Goal: Task Accomplishment & Management: Manage account settings

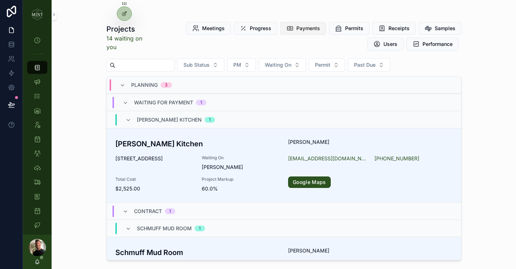
click at [312, 32] on button "Payments" at bounding box center [303, 28] width 46 height 13
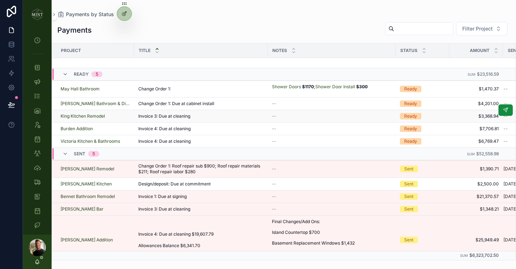
scroll to position [191, 0]
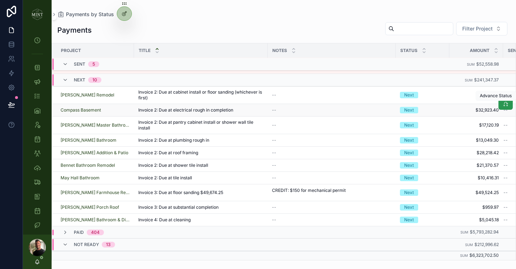
click at [503, 104] on icon at bounding box center [506, 104] width 6 height 6
click at [503, 119] on icon at bounding box center [506, 117] width 6 height 6
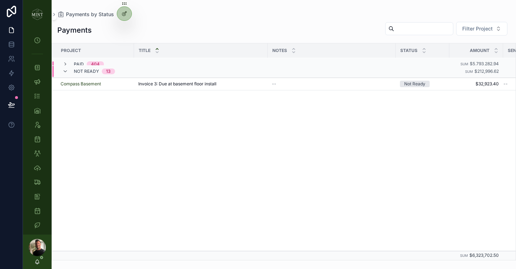
scroll to position [0, 0]
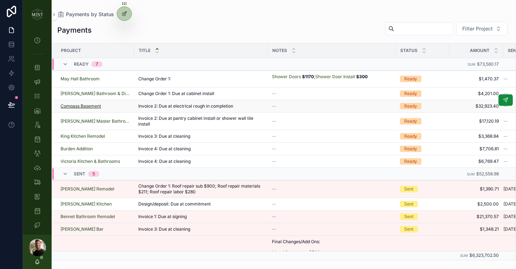
click at [83, 105] on span "Compass Basement" at bounding box center [81, 106] width 40 height 6
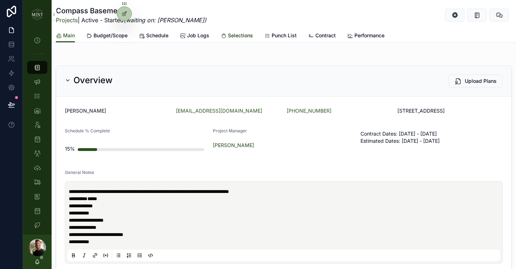
click at [235, 35] on span "Selections" at bounding box center [240, 35] width 25 height 7
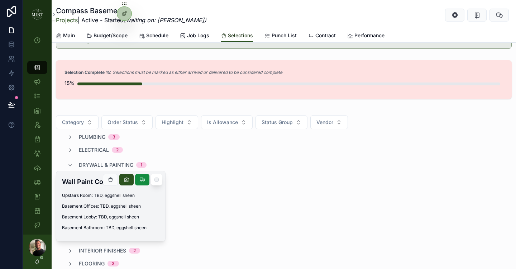
scroll to position [76, 0]
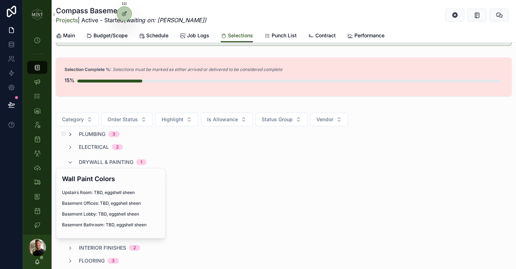
click at [71, 132] on icon at bounding box center [70, 135] width 6 height 6
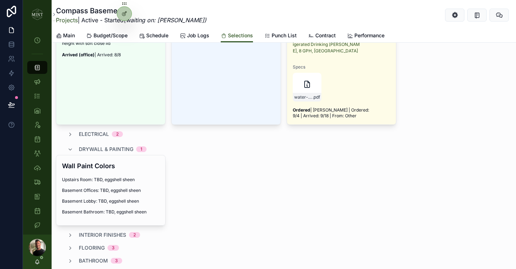
scroll to position [296, 0]
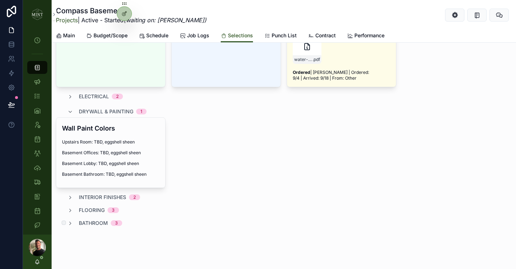
click at [90, 219] on span "bathroom" at bounding box center [93, 222] width 29 height 7
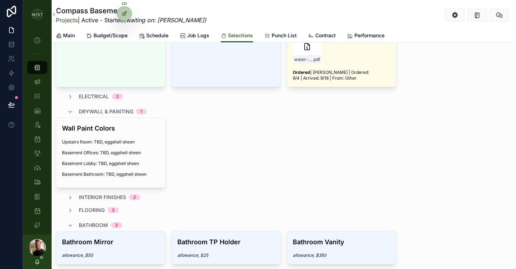
scroll to position [334, 0]
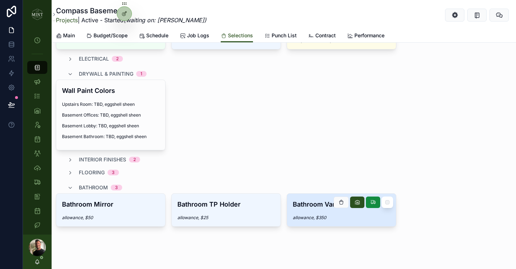
click at [308, 205] on div "Bathroom Vanity allowance, $350" at bounding box center [341, 210] width 109 height 33
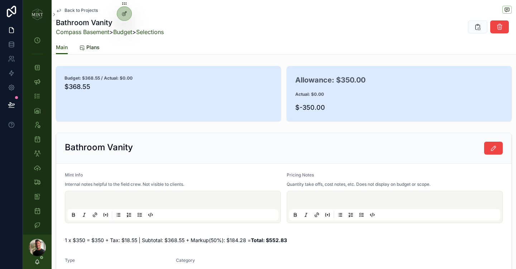
click at [94, 50] on span "Plans" at bounding box center [92, 47] width 13 height 7
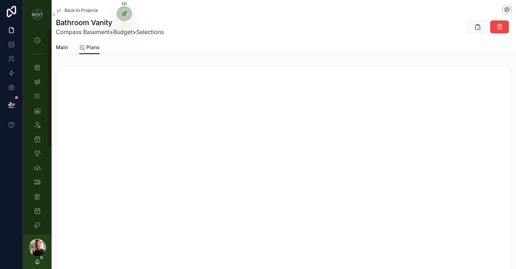
click at [61, 49] on span "Main" at bounding box center [62, 47] width 12 height 7
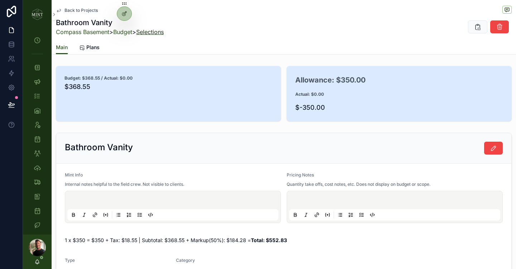
click at [159, 32] on link "Selections" at bounding box center [150, 31] width 28 height 7
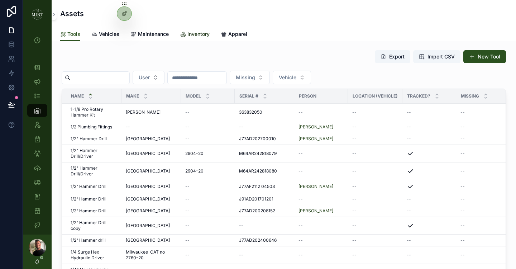
click at [194, 33] on span "Inventory" at bounding box center [198, 33] width 22 height 7
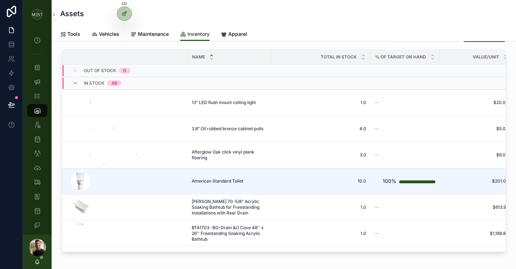
scroll to position [20, 0]
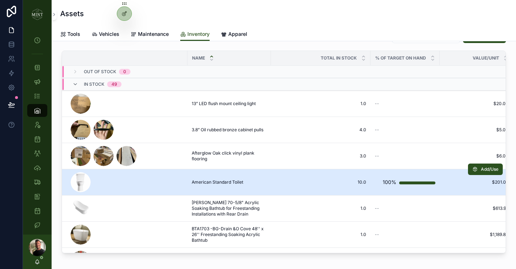
click at [226, 183] on span "American Standard Toilet" at bounding box center [218, 182] width 52 height 6
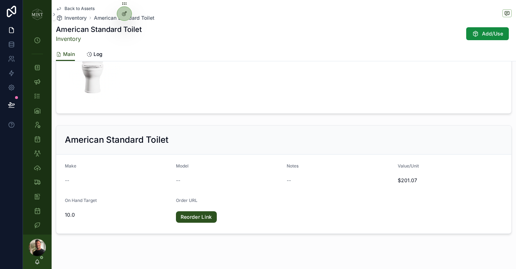
scroll to position [88, 0]
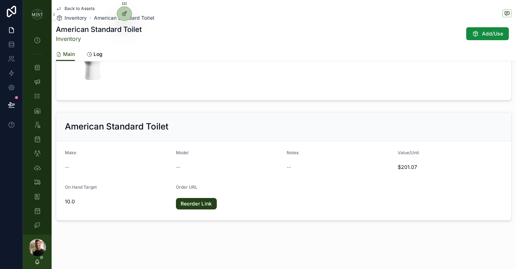
click at [185, 204] on link "Reorder Link" at bounding box center [196, 203] width 41 height 11
click at [37, 14] on img at bounding box center [37, 14] width 11 height 11
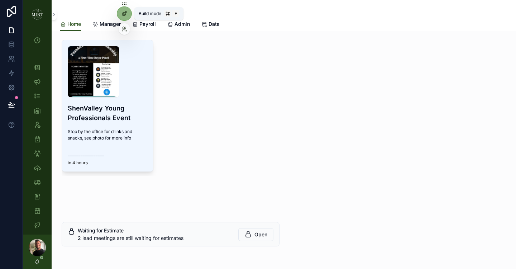
click at [125, 14] on icon at bounding box center [124, 14] width 6 height 6
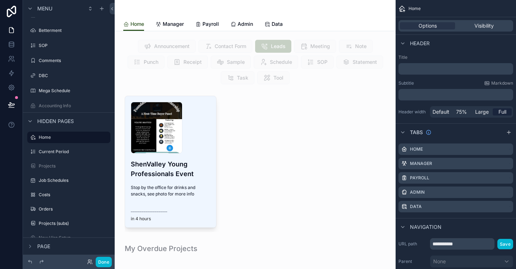
scroll to position [143, 0]
click at [102, 10] on icon "scrollable content" at bounding box center [102, 9] width 6 height 6
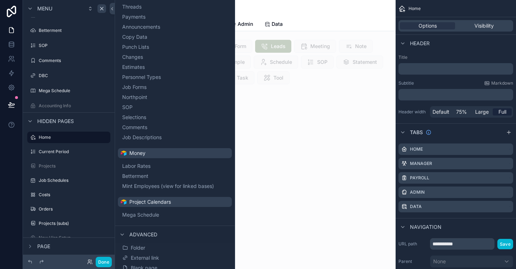
scroll to position [272, 0]
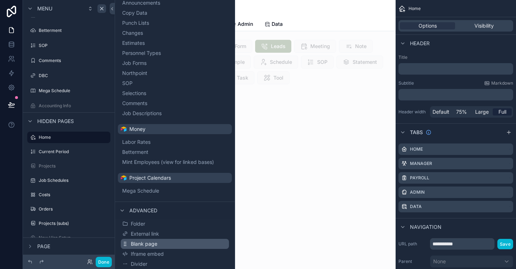
click at [155, 243] on span "Blank page" at bounding box center [144, 243] width 27 height 7
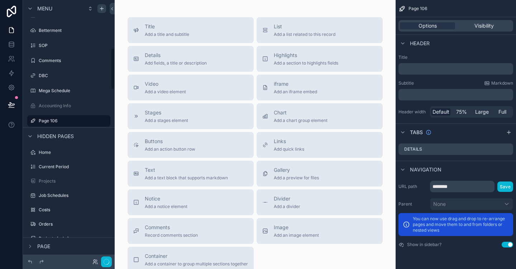
scroll to position [294, 0]
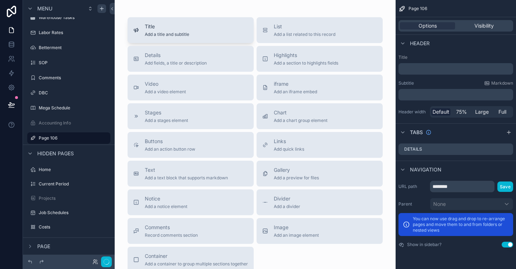
click at [197, 28] on div "Title Add a title and subtitle" at bounding box center [190, 30] width 115 height 14
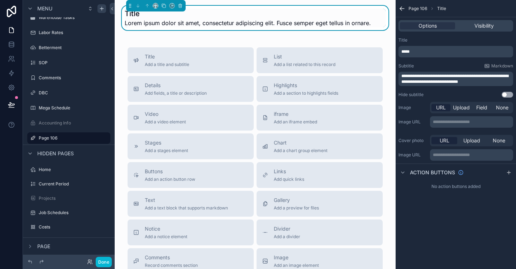
click at [406, 53] on span "*****" at bounding box center [405, 51] width 8 height 4
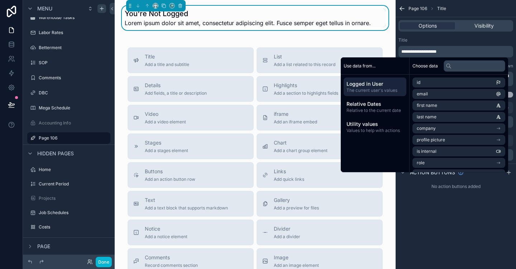
click at [463, 42] on div "Title" at bounding box center [455, 40] width 115 height 6
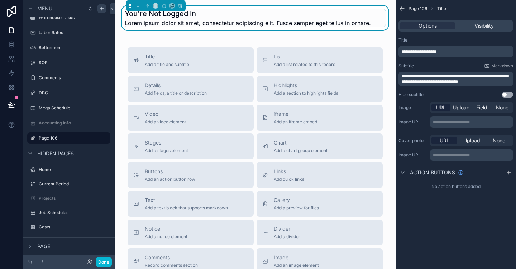
click at [436, 83] on span "**********" at bounding box center [454, 79] width 107 height 10
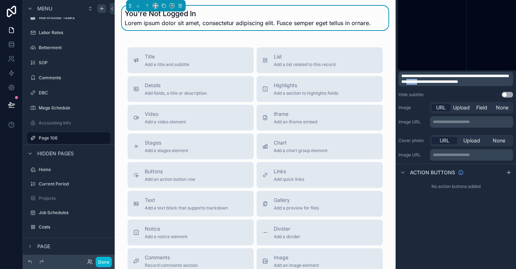
click at [436, 83] on span "**********" at bounding box center [454, 79] width 107 height 10
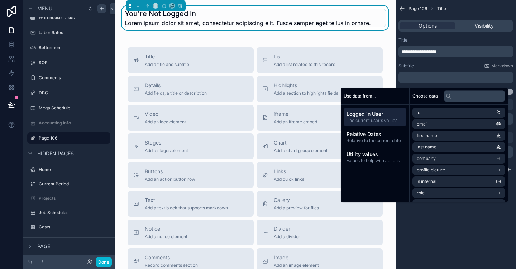
click at [464, 65] on div "Subtitle Markdown" at bounding box center [455, 66] width 115 height 6
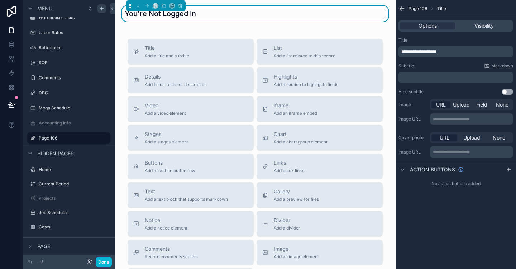
click at [509, 94] on button "Use setting" at bounding box center [507, 92] width 11 height 6
click at [154, 6] on icon at bounding box center [155, 5] width 5 height 5
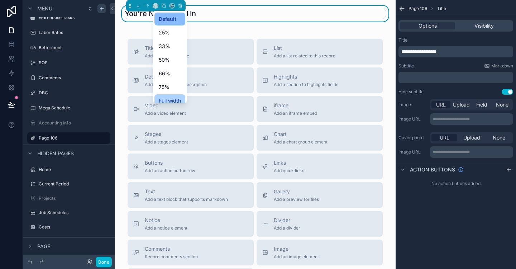
click at [177, 100] on span "Full width" at bounding box center [170, 100] width 22 height 9
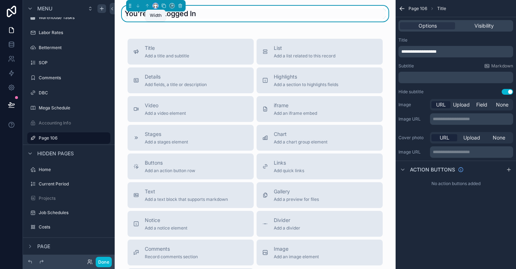
click at [156, 6] on icon at bounding box center [155, 5] width 5 height 5
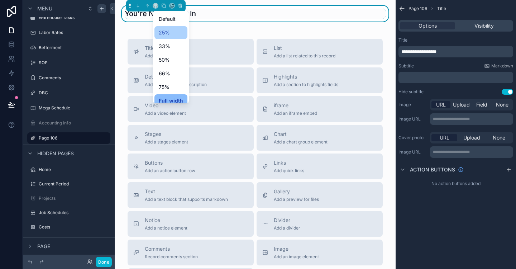
click at [168, 29] on span "25%" at bounding box center [164, 32] width 11 height 9
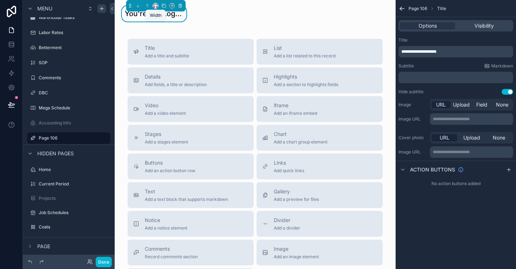
click at [156, 6] on icon at bounding box center [155, 5] width 5 height 5
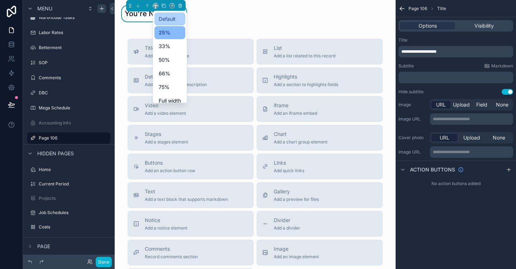
click at [171, 19] on span "Default" at bounding box center [167, 19] width 17 height 9
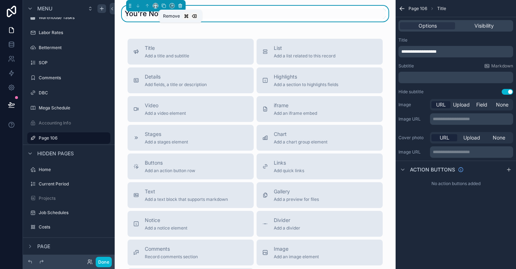
click at [181, 5] on icon at bounding box center [179, 5] width 3 height 0
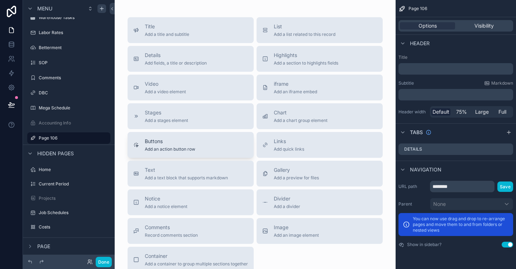
click at [197, 150] on div "Buttons Add an action button row" at bounding box center [190, 145] width 115 height 14
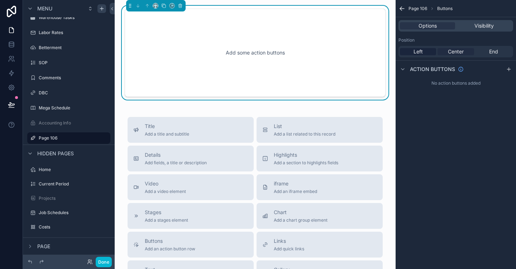
click at [455, 53] on span "Center" at bounding box center [456, 51] width 16 height 7
click at [507, 70] on icon "scrollable content" at bounding box center [509, 69] width 6 height 6
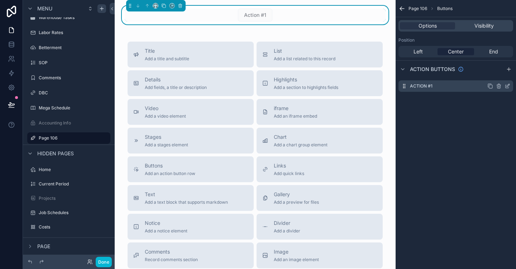
click at [507, 86] on icon "scrollable content" at bounding box center [508, 86] width 6 height 6
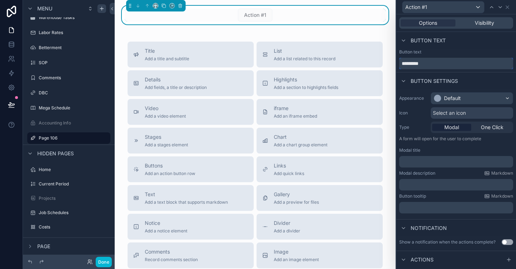
click at [414, 64] on input "*********" at bounding box center [456, 63] width 114 height 11
type input "*"
type input "**********"
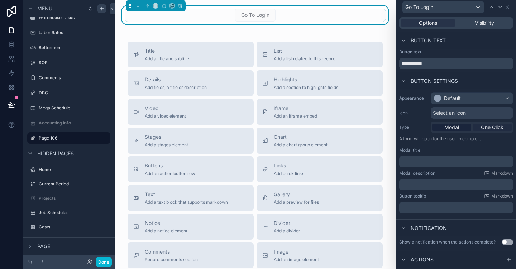
click at [494, 128] on span "One Click" at bounding box center [492, 127] width 23 height 7
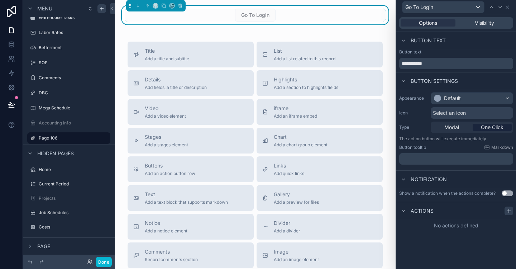
click at [508, 211] on icon at bounding box center [509, 211] width 6 height 6
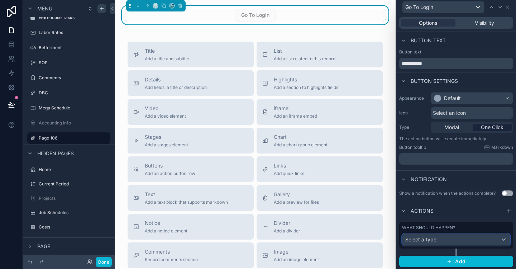
click at [505, 240] on div "Select a type" at bounding box center [456, 239] width 108 height 11
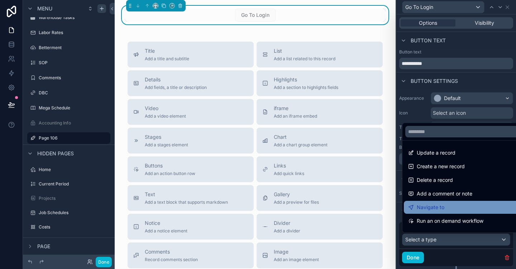
click at [455, 205] on div "Navigate to" at bounding box center [464, 207] width 113 height 9
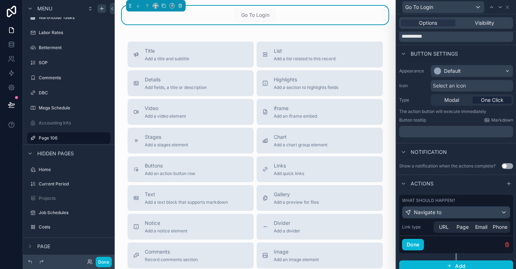
scroll to position [33, 0]
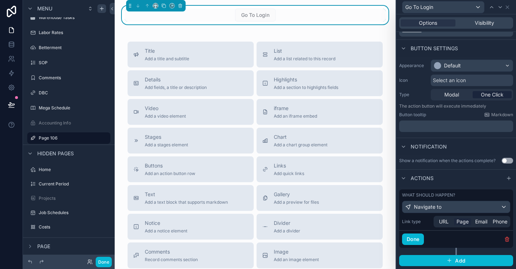
click at [460, 224] on span "Page" at bounding box center [463, 221] width 12 height 7
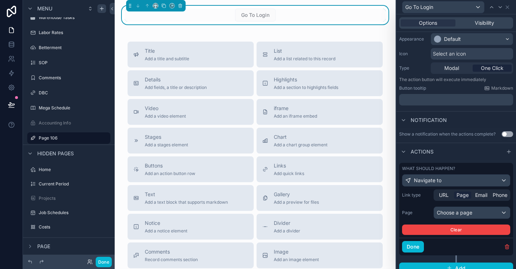
scroll to position [67, 0]
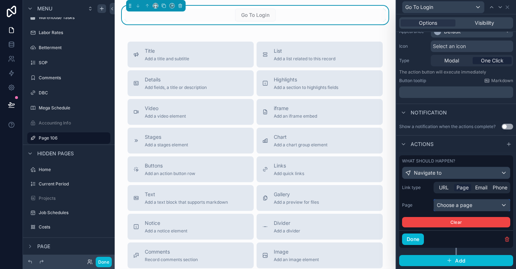
click at [476, 203] on div "Choose a page" at bounding box center [472, 204] width 76 height 11
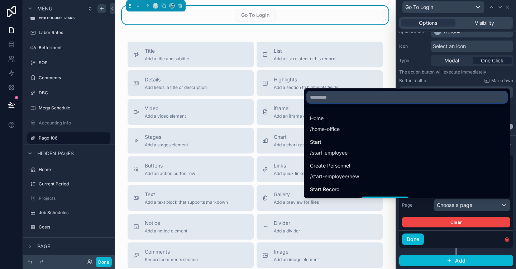
click at [387, 99] on input "text" at bounding box center [407, 96] width 200 height 11
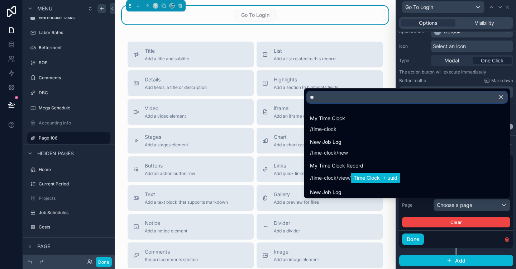
type input "*"
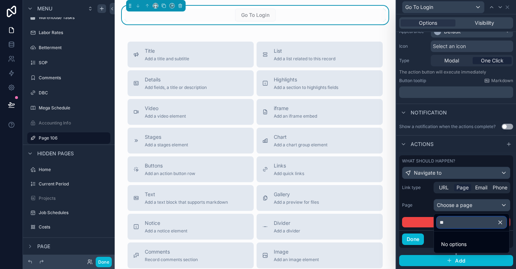
type input "*"
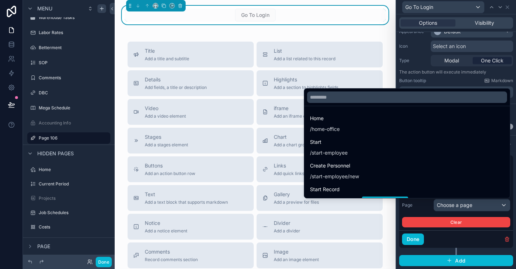
click at [513, 229] on div at bounding box center [456, 134] width 120 height 269
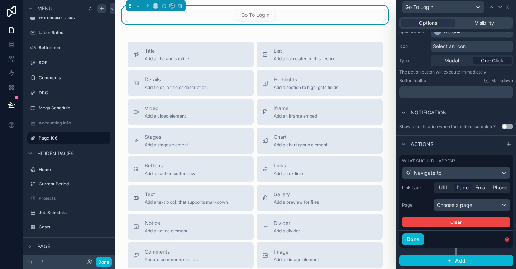
click at [463, 190] on span "Page" at bounding box center [463, 187] width 12 height 7
click at [443, 186] on span "URL" at bounding box center [444, 187] width 10 height 7
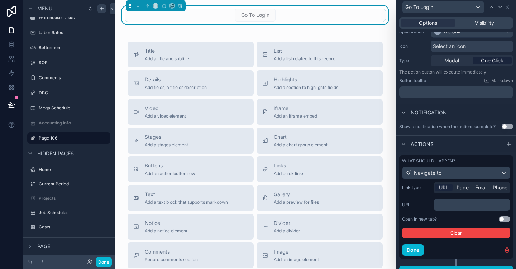
click at [446, 206] on p "﻿" at bounding box center [472, 204] width 72 height 7
click at [512, 216] on div "Link type URL Page Email Phone URL ****** Open in new tab? Use setting Clear" at bounding box center [456, 211] width 114 height 59
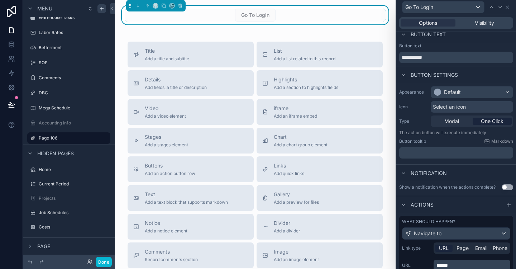
scroll to position [0, 0]
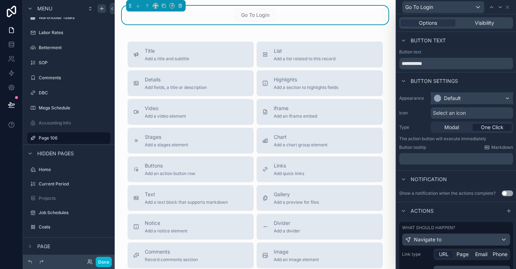
click at [468, 97] on div "Default" at bounding box center [472, 97] width 82 height 11
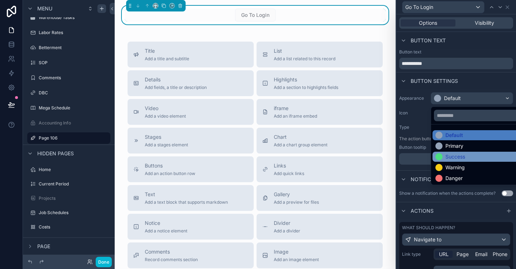
click at [465, 156] on div "Success" at bounding box center [455, 156] width 20 height 7
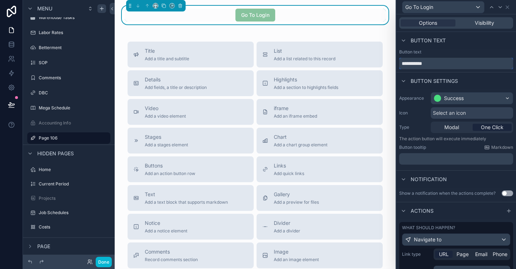
click at [403, 62] on input "**********" at bounding box center [456, 63] width 114 height 11
drag, startPoint x: 449, startPoint y: 63, endPoint x: 395, endPoint y: 63, distance: 54.1
click at [395, 63] on div "**********" at bounding box center [258, 134] width 516 height 269
type input "**********"
click at [102, 262] on button "Done" at bounding box center [104, 262] width 16 height 10
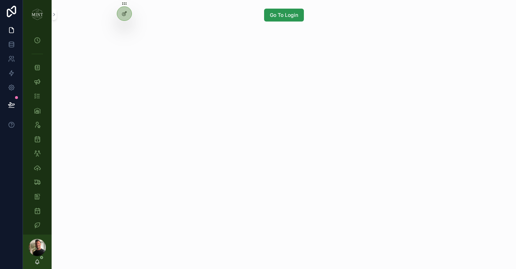
click at [286, 19] on button "Go To Login" at bounding box center [284, 15] width 40 height 13
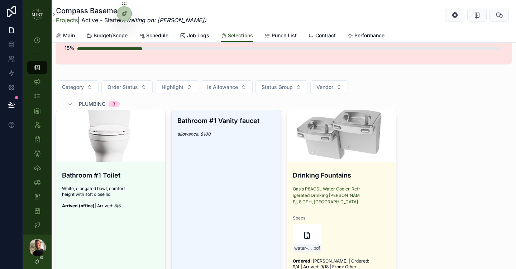
scroll to position [81, 0]
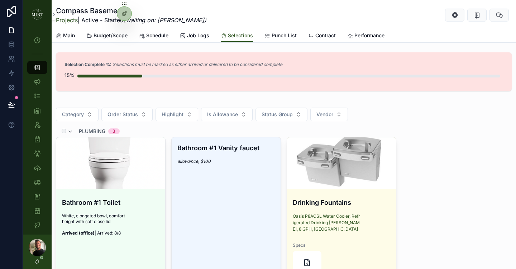
click at [74, 131] on div "plumbing 3" at bounding box center [93, 130] width 52 height 11
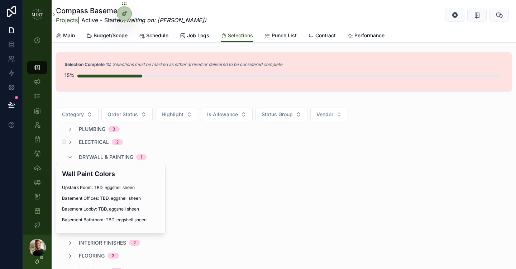
click at [89, 144] on span "electrical" at bounding box center [94, 141] width 30 height 7
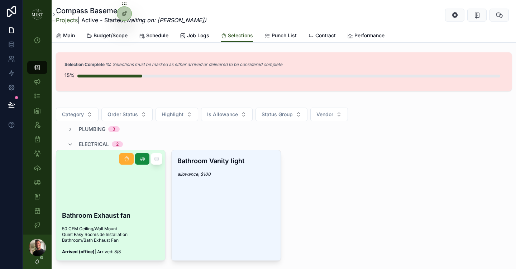
scroll to position [103, 0]
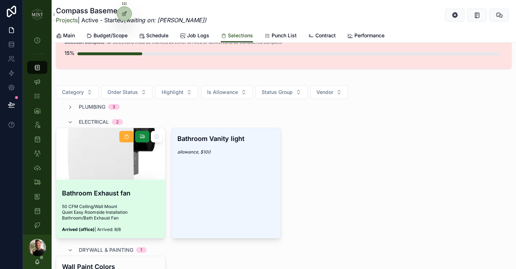
click at [80, 145] on div at bounding box center [110, 154] width 109 height 52
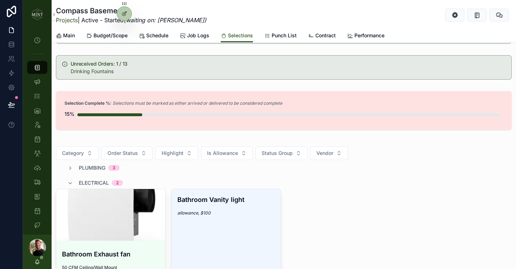
scroll to position [61, 0]
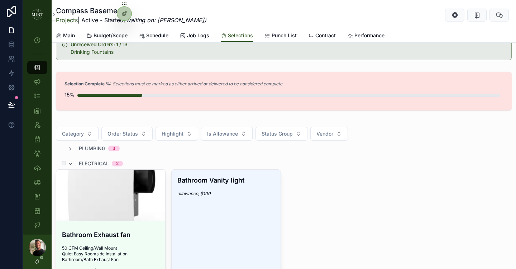
click at [72, 163] on icon at bounding box center [70, 164] width 6 height 6
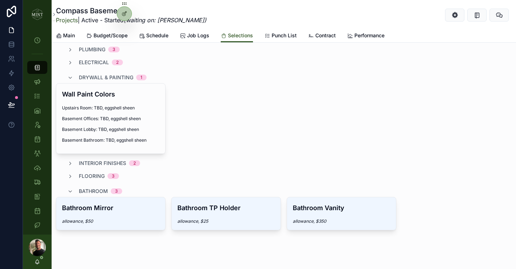
scroll to position [163, 0]
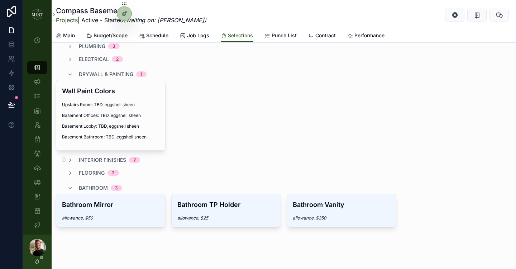
click at [73, 159] on div "interior finishes 2" at bounding box center [103, 159] width 73 height 7
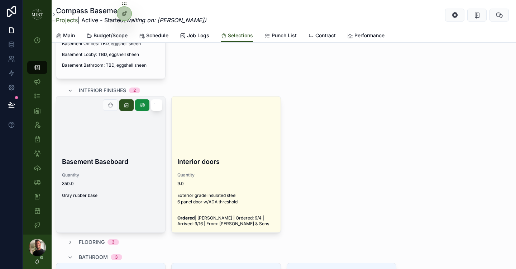
scroll to position [230, 0]
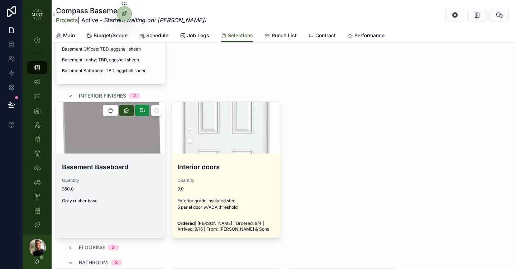
click at [126, 162] on h4 "Basement Baseboard" at bounding box center [110, 167] width 97 height 10
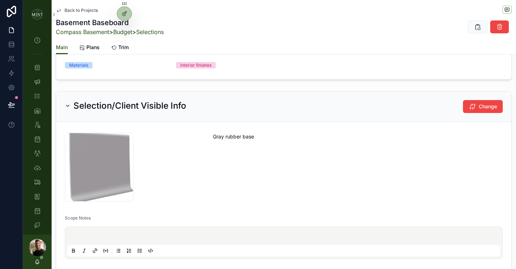
scroll to position [189, 0]
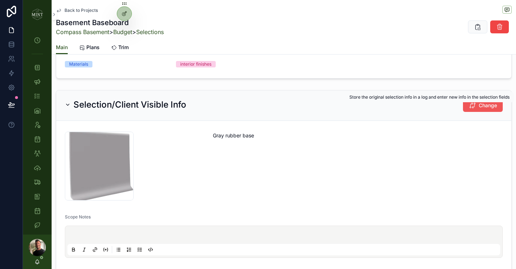
click at [485, 108] on span "Change" at bounding box center [488, 105] width 18 height 7
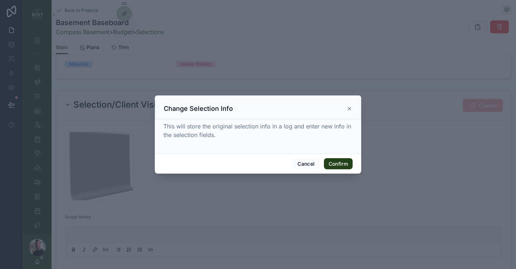
click at [338, 161] on button "Confirm" at bounding box center [338, 163] width 29 height 11
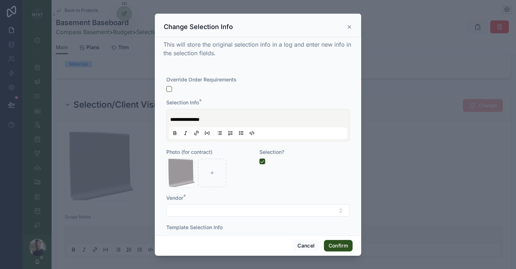
click at [214, 120] on p "**********" at bounding box center [259, 119] width 178 height 7
click at [195, 120] on span "**********" at bounding box center [184, 119] width 29 height 5
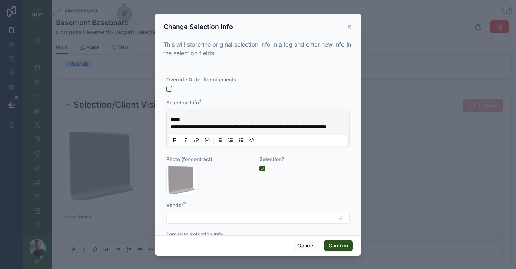
click at [171, 126] on span "**********" at bounding box center [248, 126] width 157 height 5
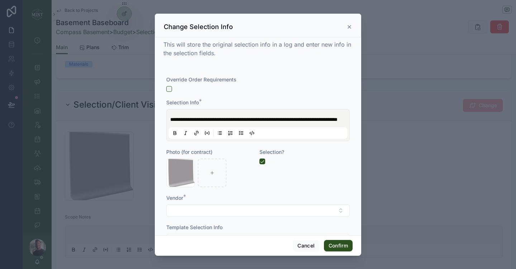
click at [207, 122] on span "**********" at bounding box center [253, 119] width 167 height 5
click at [196, 136] on icon at bounding box center [197, 133] width 6 height 6
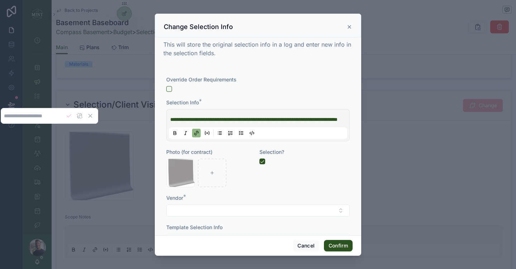
type input "**********"
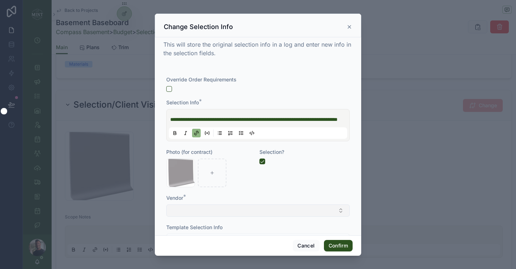
click at [260, 216] on button "Select Button" at bounding box center [257, 210] width 183 height 12
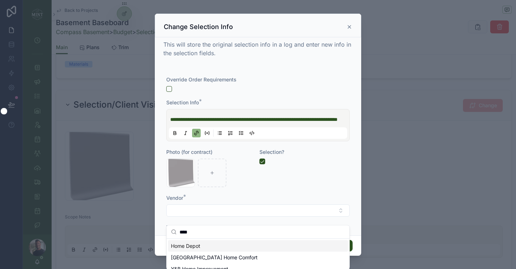
type input "****"
click at [234, 246] on div "Home Depot" at bounding box center [258, 245] width 180 height 11
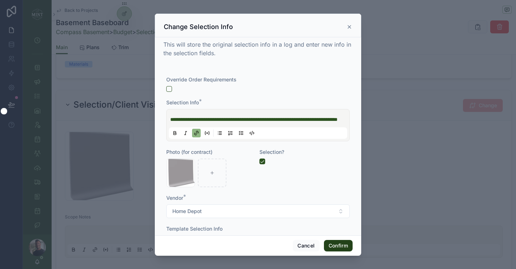
click at [333, 243] on button "Confirm" at bounding box center [338, 245] width 29 height 11
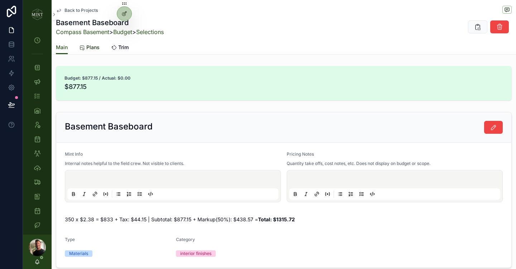
click at [93, 46] on span "Plans" at bounding box center [92, 47] width 13 height 7
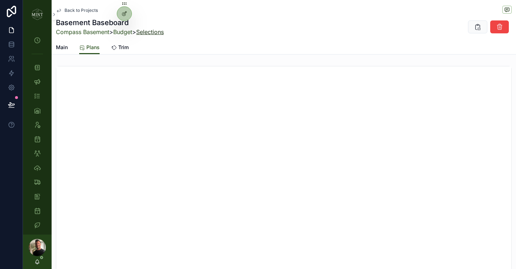
click at [152, 35] on link "Selections" at bounding box center [150, 31] width 28 height 7
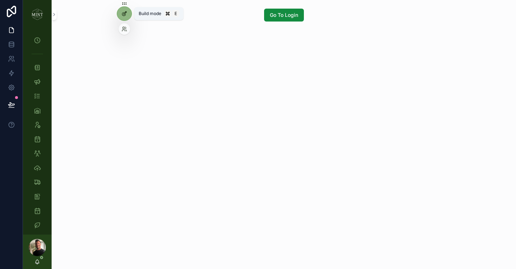
click at [128, 16] on div at bounding box center [124, 14] width 14 height 14
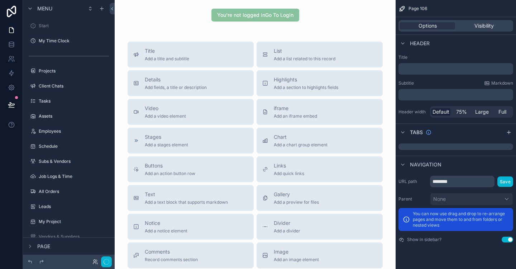
scroll to position [294, 0]
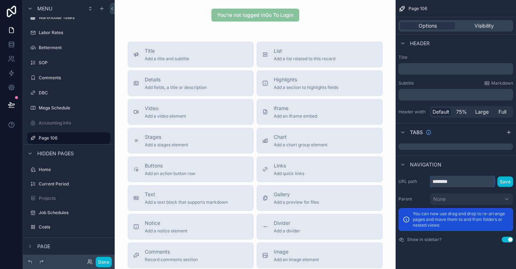
click at [462, 181] on input "********" at bounding box center [462, 181] width 65 height 11
type input "**********"
click at [507, 182] on button "Save" at bounding box center [505, 181] width 16 height 10
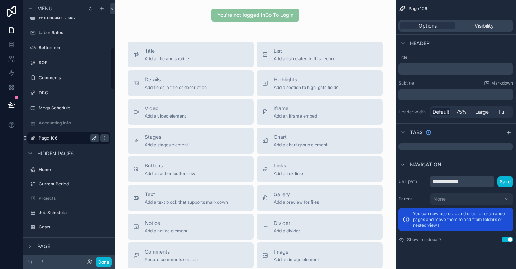
click at [94, 138] on icon "scrollable content" at bounding box center [95, 138] width 6 height 6
click at [61, 138] on input "********" at bounding box center [63, 138] width 49 height 9
type input "**********"
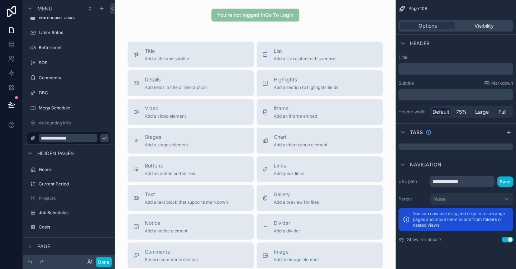
click at [102, 138] on icon "scrollable content" at bounding box center [105, 138] width 6 height 6
click at [505, 239] on button "Use setting" at bounding box center [507, 240] width 11 height 6
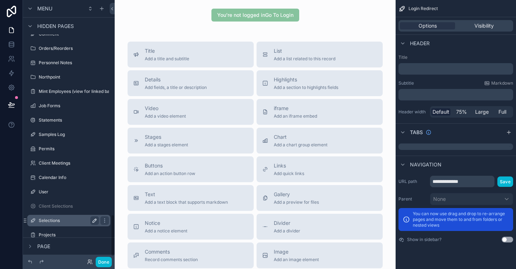
scroll to position [1342, 0]
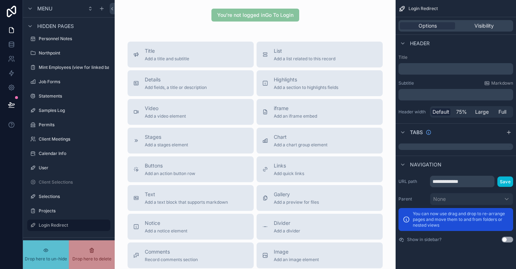
drag, startPoint x: 26, startPoint y: 225, endPoint x: 58, endPoint y: 147, distance: 83.7
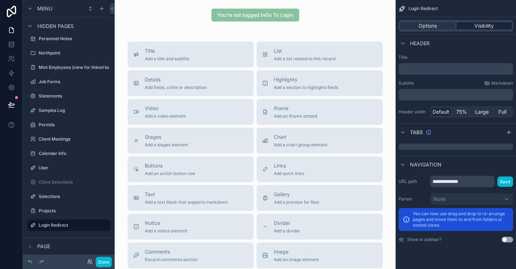
click at [491, 25] on span "Visibility" at bounding box center [483, 25] width 19 height 7
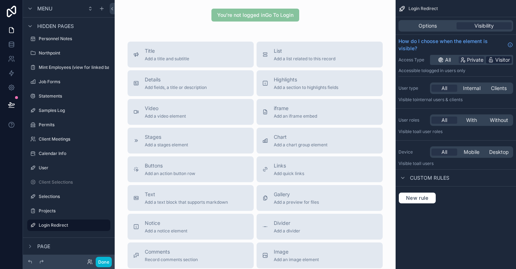
click at [501, 60] on span "Visitor" at bounding box center [502, 59] width 15 height 7
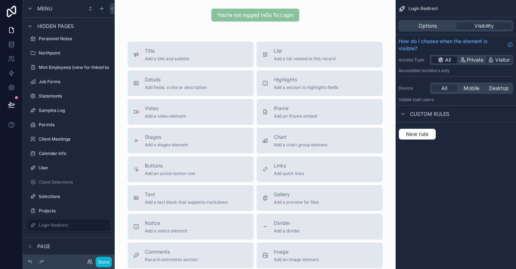
click at [439, 61] on icon "scrollable content" at bounding box center [441, 60] width 4 height 4
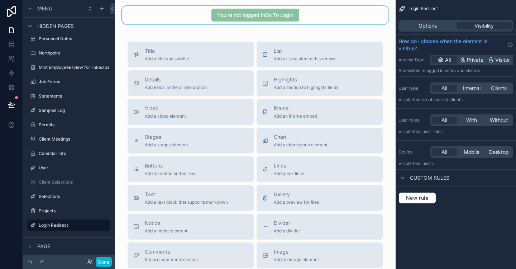
click at [310, 15] on div at bounding box center [254, 15] width 269 height 19
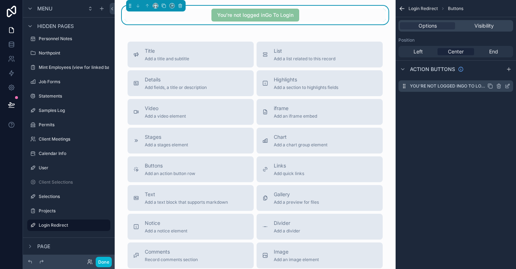
click at [506, 86] on icon "scrollable content" at bounding box center [508, 86] width 6 height 6
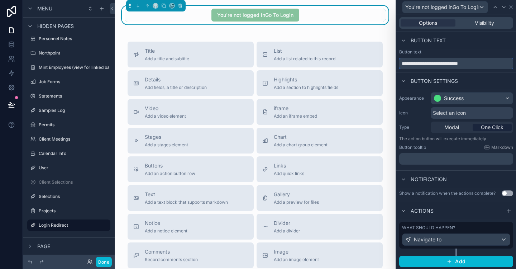
drag, startPoint x: 449, startPoint y: 62, endPoint x: 393, endPoint y: 59, distance: 56.3
click at [393, 59] on div "**********" at bounding box center [258, 134] width 516 height 269
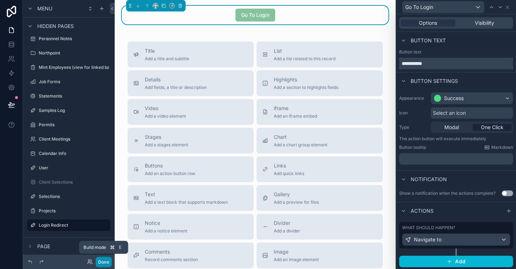
type input "**********"
click at [104, 263] on button "Done" at bounding box center [104, 262] width 16 height 10
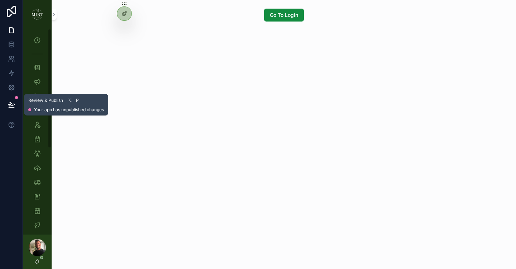
click at [10, 104] on icon at bounding box center [11, 104] width 6 height 4
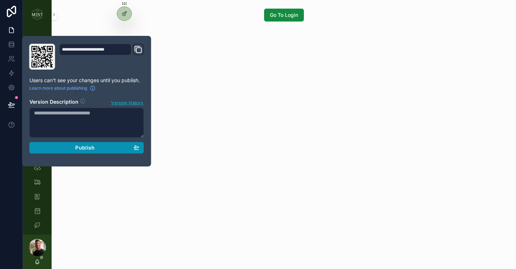
click at [112, 144] on button "Publish" at bounding box center [86, 147] width 115 height 11
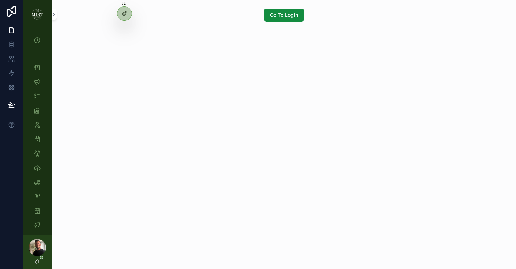
click at [227, 116] on div "Go To Login" at bounding box center [284, 134] width 464 height 269
click at [127, 13] on icon at bounding box center [124, 14] width 6 height 6
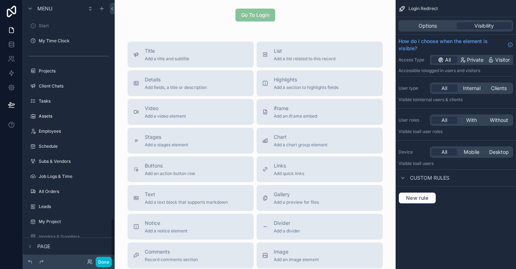
scroll to position [1342, 0]
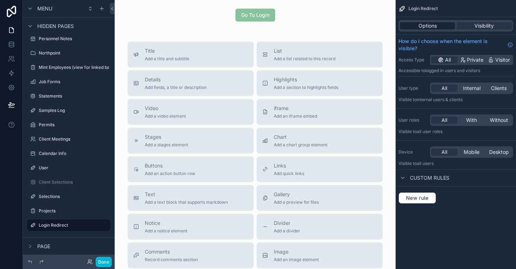
click at [434, 27] on span "Options" at bounding box center [428, 25] width 18 height 7
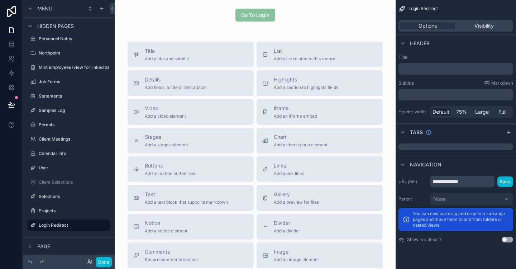
click at [509, 241] on button "Use setting" at bounding box center [507, 240] width 11 height 6
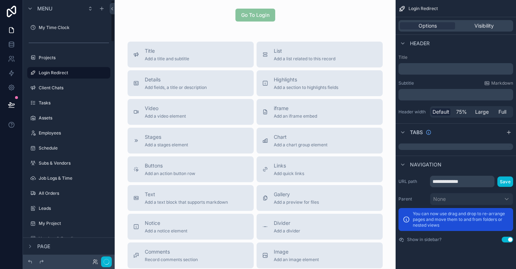
scroll to position [0, 0]
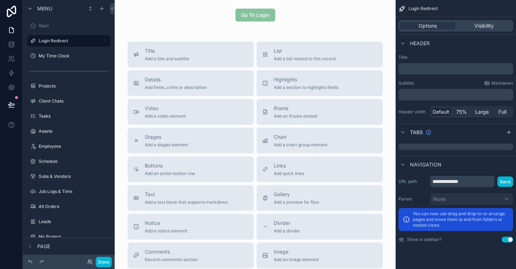
click at [507, 240] on button "Use setting" at bounding box center [507, 240] width 11 height 6
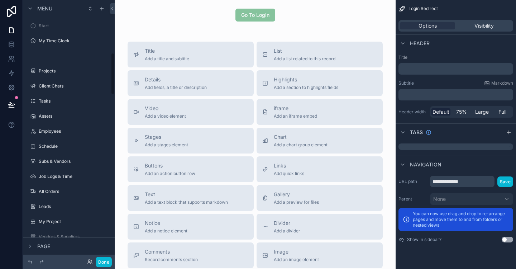
scroll to position [326, 0]
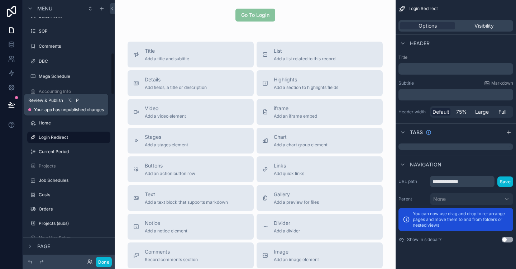
click at [13, 100] on button at bounding box center [12, 105] width 16 height 20
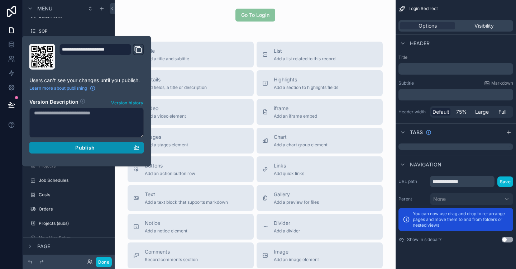
click at [96, 151] on button "Publish" at bounding box center [86, 147] width 115 height 11
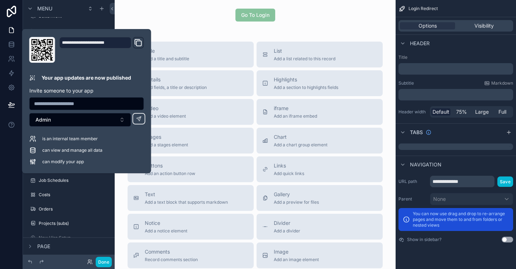
click at [197, 38] on div "Go To Login Title Add a title and subtitle List Add a list related to this reco…" at bounding box center [255, 177] width 281 height 354
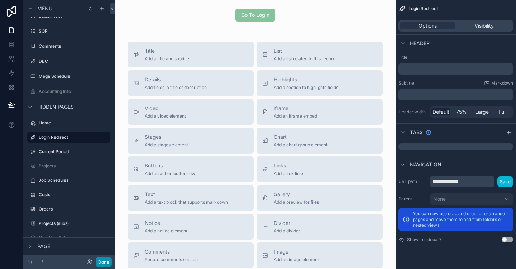
click at [106, 261] on button "Done" at bounding box center [104, 262] width 16 height 10
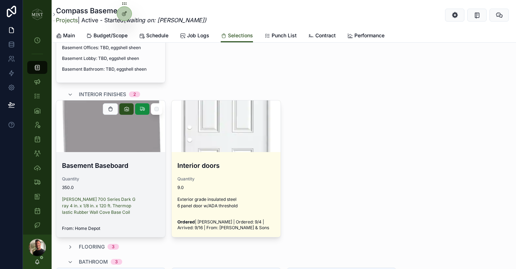
scroll to position [231, 0]
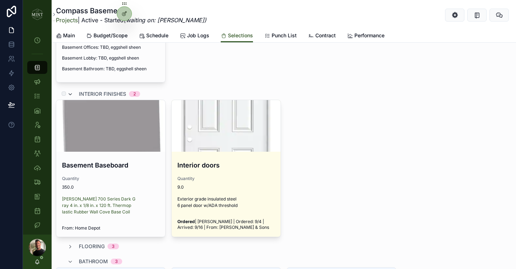
click at [70, 94] on icon at bounding box center [70, 94] width 6 height 6
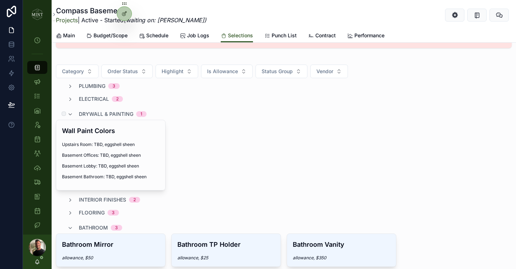
click at [73, 114] on div "drywall & painting 1" at bounding box center [106, 113] width 79 height 11
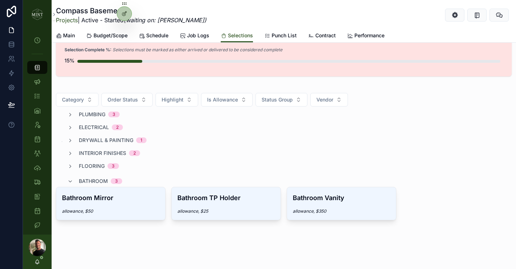
scroll to position [95, 0]
click at [72, 181] on icon at bounding box center [70, 181] width 6 height 6
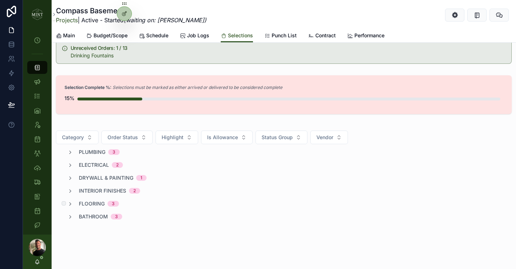
click at [76, 202] on div "flooring 3" at bounding box center [93, 203] width 52 height 7
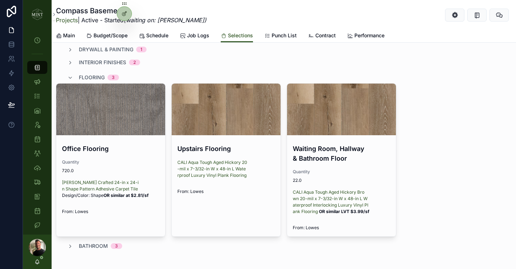
scroll to position [107, 0]
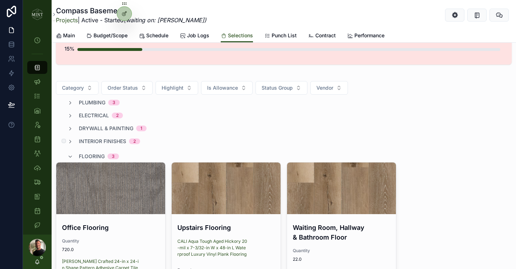
click at [86, 138] on span "interior finishes" at bounding box center [102, 141] width 47 height 7
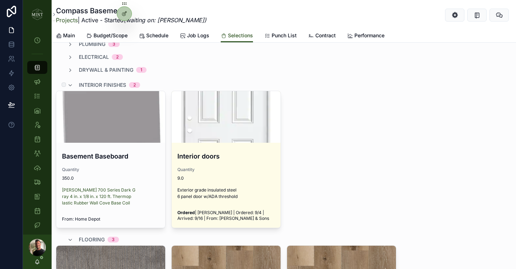
scroll to position [196, 0]
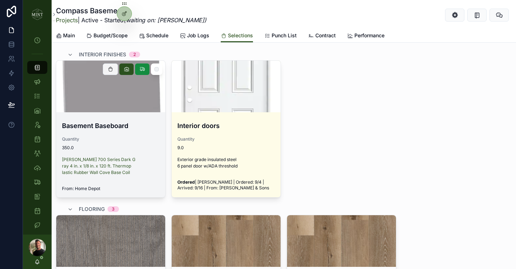
click at [110, 72] on icon at bounding box center [111, 69] width 6 height 6
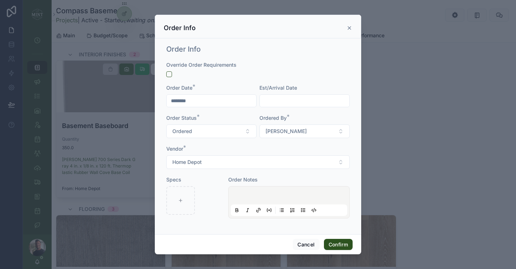
click at [273, 103] on input "text" at bounding box center [305, 101] width 90 height 10
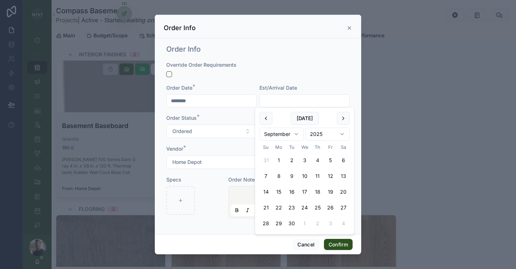
click at [291, 176] on button "9" at bounding box center [291, 175] width 13 height 13
type input "********"
click at [353, 100] on div "Order Info Override Order Requirements Order Date * ******** Est/Arrival Date *…" at bounding box center [258, 136] width 206 height 196
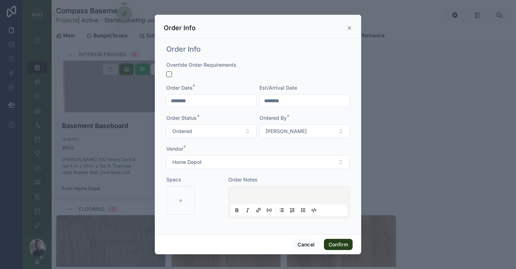
click at [344, 248] on button "Confirm" at bounding box center [338, 244] width 29 height 11
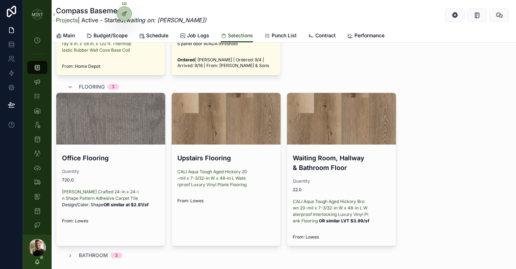
scroll to position [316, 0]
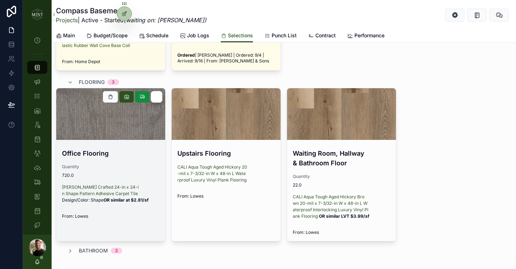
click at [122, 159] on div "Office Flooring Quantity 720.0 Shaw Crafted 24-in x 24-in Shape Pattern Adhesiv…" at bounding box center [110, 184] width 109 height 82
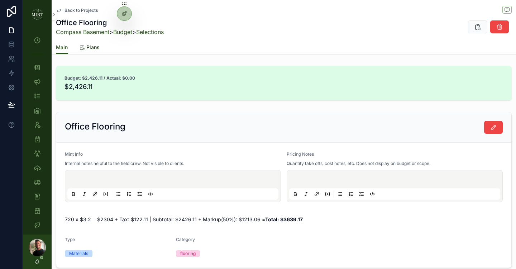
click at [89, 47] on span "Plans" at bounding box center [92, 47] width 13 height 7
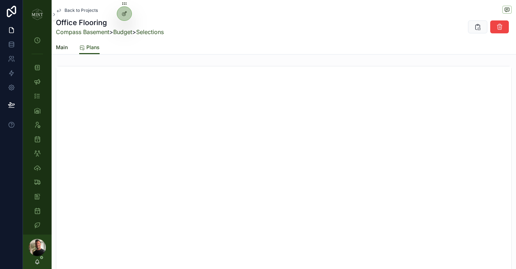
click at [66, 47] on span "Main" at bounding box center [62, 47] width 12 height 7
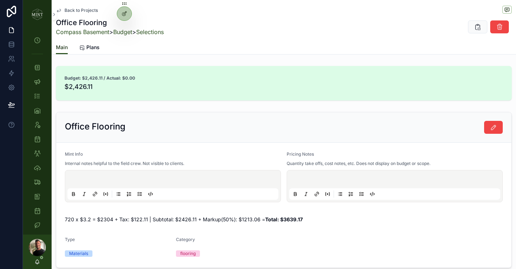
scroll to position [9, 0]
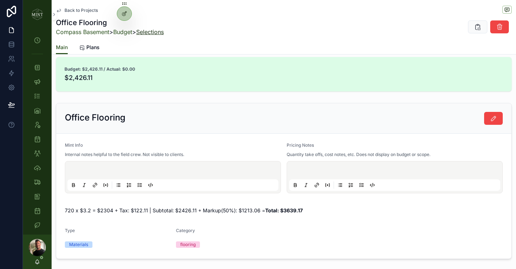
click at [163, 32] on link "Selections" at bounding box center [150, 31] width 28 height 7
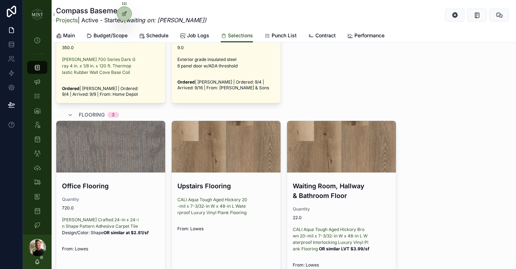
scroll to position [333, 0]
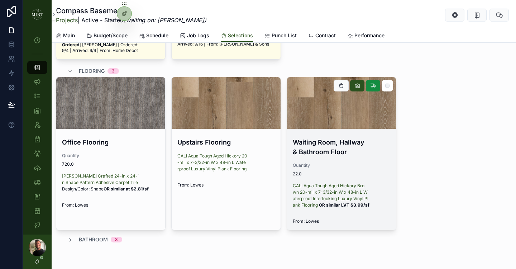
click at [321, 145] on h4 "Waiting Room, Hallway & Bathroom Floor" at bounding box center [341, 146] width 97 height 19
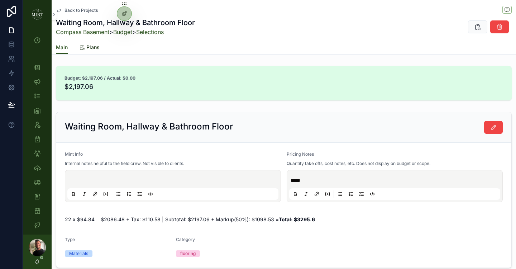
click at [95, 48] on span "Plans" at bounding box center [92, 47] width 13 height 7
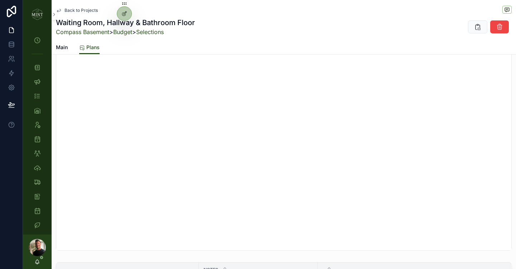
scroll to position [79, 0]
click at [132, 33] on link "Budget" at bounding box center [122, 31] width 19 height 7
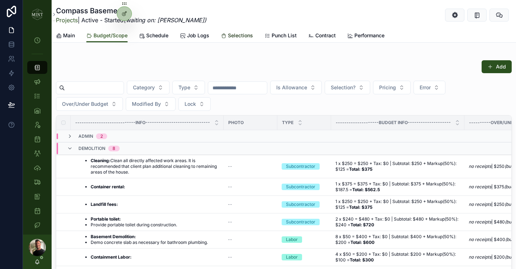
click at [229, 35] on span "Selections" at bounding box center [240, 35] width 25 height 7
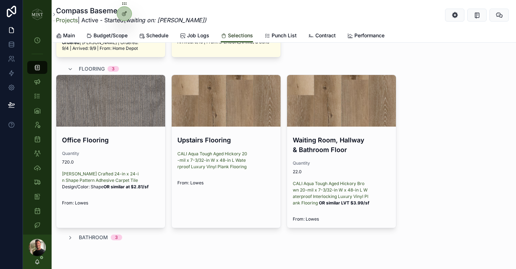
scroll to position [349, 0]
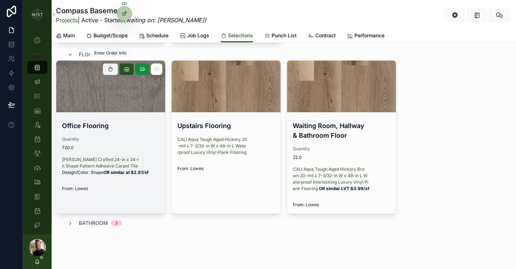
click at [109, 66] on icon at bounding box center [111, 69] width 6 height 6
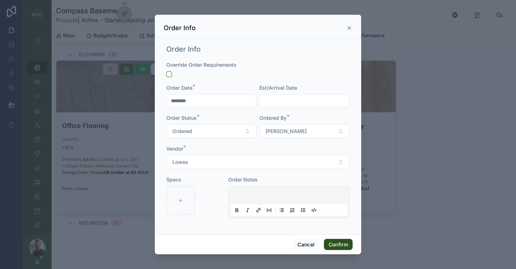
click at [274, 99] on input "text" at bounding box center [305, 101] width 90 height 10
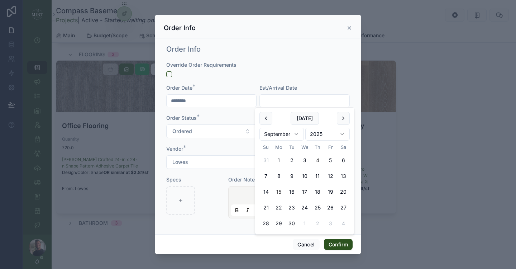
click at [281, 192] on button "15" at bounding box center [278, 191] width 13 height 13
type input "*********"
click at [218, 147] on div "Vendor *" at bounding box center [257, 148] width 183 height 7
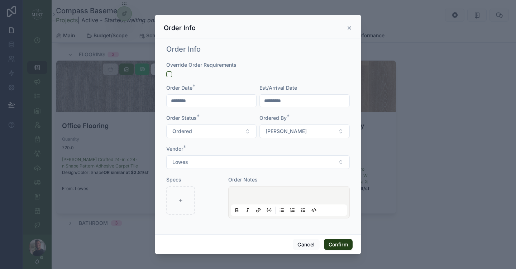
click at [337, 243] on button "Confirm" at bounding box center [338, 244] width 29 height 11
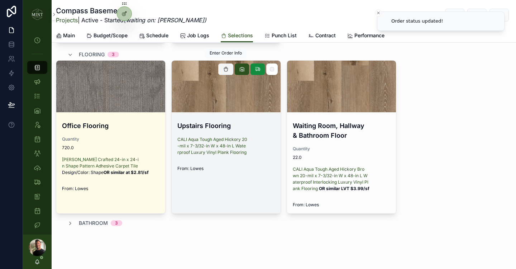
click at [227, 66] on icon at bounding box center [226, 69] width 6 height 6
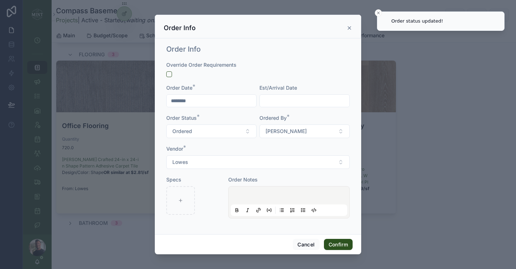
click at [290, 101] on input "text" at bounding box center [305, 101] width 90 height 10
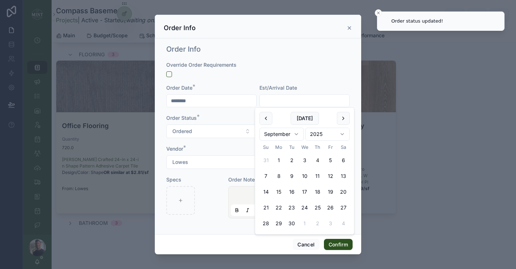
click at [280, 190] on button "15" at bounding box center [278, 191] width 13 height 13
type input "*********"
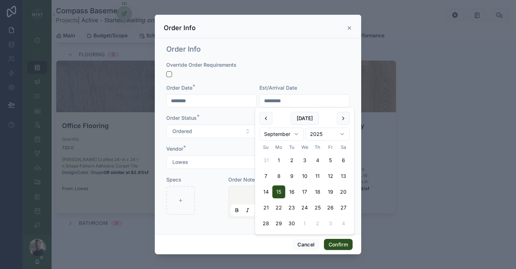
click at [217, 176] on div "Override Order Requirements Order Date * ******** Est/Arrival Date ********* Or…" at bounding box center [257, 143] width 183 height 164
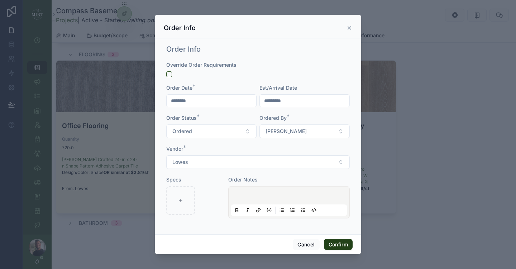
click at [347, 246] on button "Confirm" at bounding box center [338, 244] width 29 height 11
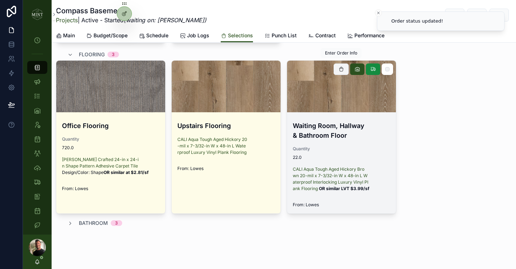
click at [343, 66] on icon at bounding box center [341, 69] width 6 height 6
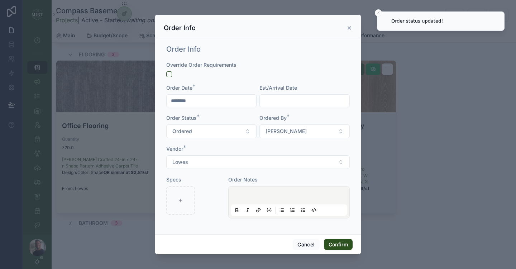
click at [277, 105] on input "text" at bounding box center [305, 101] width 90 height 10
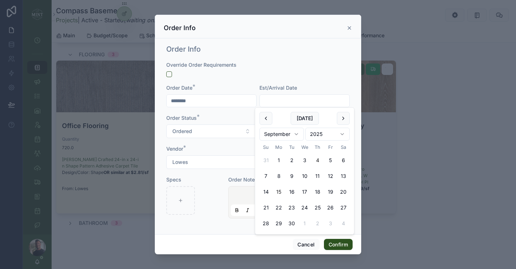
click at [274, 191] on button "15" at bounding box center [278, 191] width 13 height 13
type input "*********"
click at [338, 248] on button "Confirm" at bounding box center [338, 244] width 29 height 11
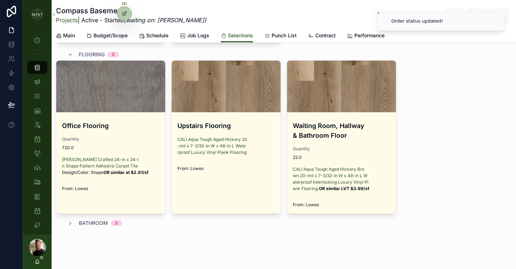
click at [466, 171] on div "Office Flooring Quantity 720.0 Shaw Crafted 24-in x 24-in Shape Pattern Adhesiv…" at bounding box center [284, 136] width 456 height 153
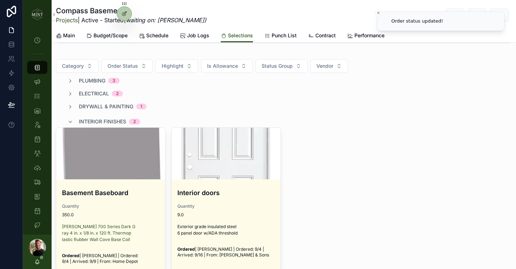
scroll to position [134, 0]
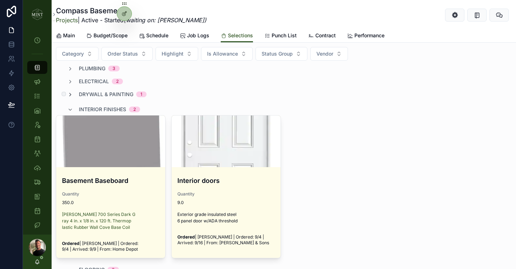
click at [72, 92] on icon at bounding box center [70, 95] width 6 height 6
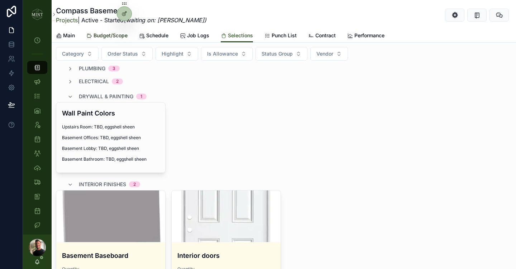
click at [112, 35] on span "Budget/Scope" at bounding box center [111, 35] width 34 height 7
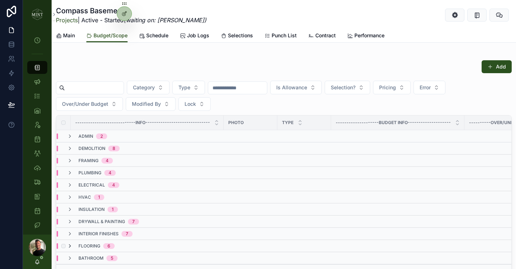
click at [72, 244] on icon at bounding box center [70, 246] width 6 height 6
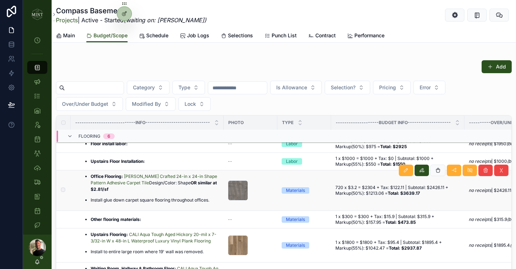
scroll to position [120, 0]
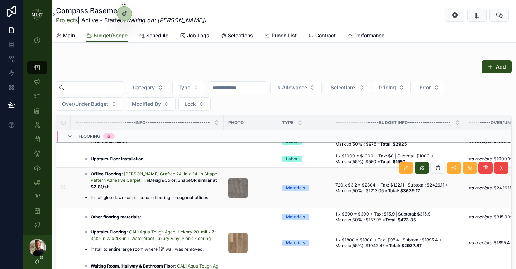
click at [365, 192] on td "720 x $3.2 = $2304 + Tax: $122.11 | Subtotal: $2426.11 + Markup(50%): $1213.06 …" at bounding box center [397, 188] width 133 height 40
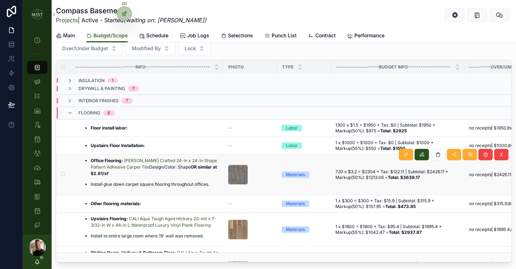
scroll to position [95, 0]
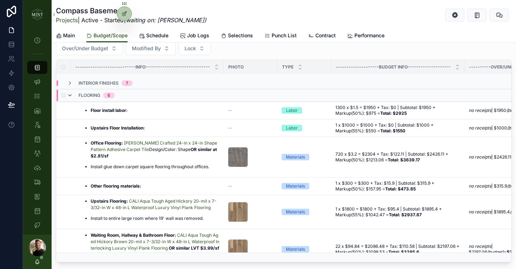
click at [71, 95] on icon at bounding box center [70, 95] width 6 height 6
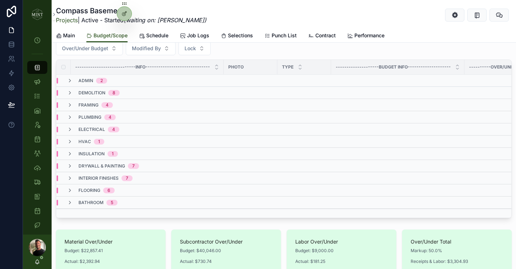
scroll to position [0, 0]
click at [73, 163] on div "drywall & painting 7" at bounding box center [103, 166] width 72 height 6
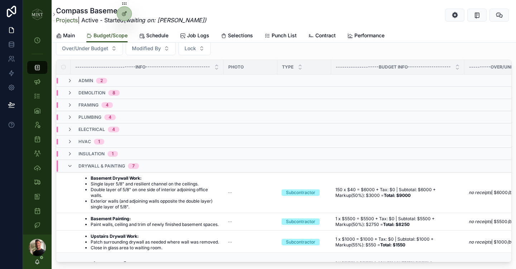
scroll to position [32, 0]
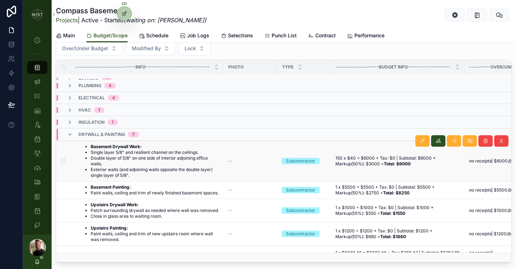
click at [125, 161] on li "Double layer of 5/8" on one side of interior adjoining office walls." at bounding box center [155, 160] width 129 height 11
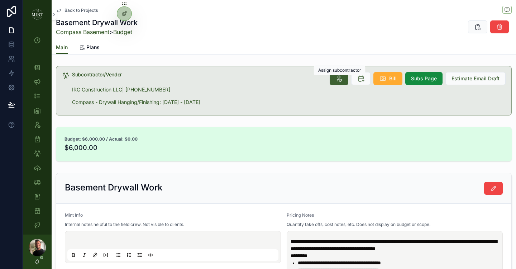
click at [342, 81] on icon at bounding box center [338, 78] width 7 height 7
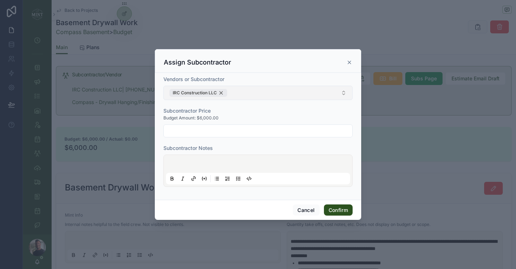
click at [222, 92] on div "IRC Construction LLC" at bounding box center [198, 93] width 58 height 8
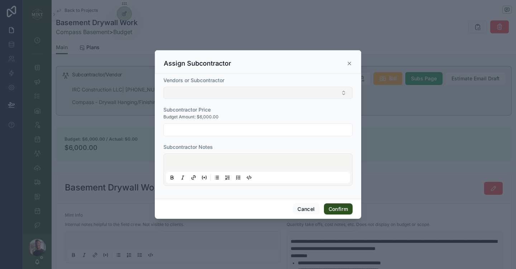
click at [232, 94] on button "Select Button" at bounding box center [257, 93] width 189 height 12
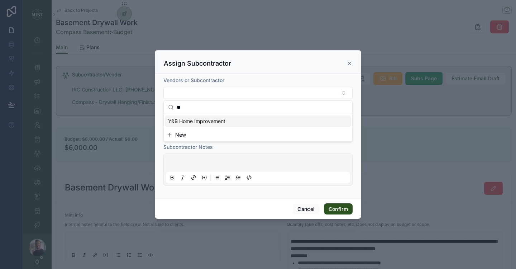
type input "**"
click at [235, 120] on div "Y&B Home Improvement" at bounding box center [258, 120] width 186 height 11
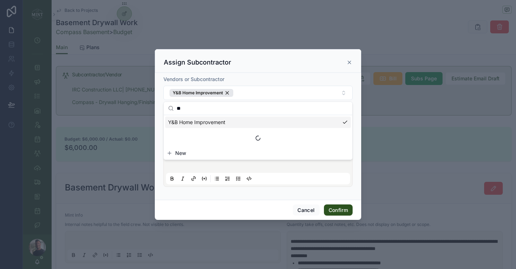
click at [358, 164] on div "Vendors or Subcontractor Y&B Home Improvement Subcontractor Price Budget Amount…" at bounding box center [258, 136] width 206 height 127
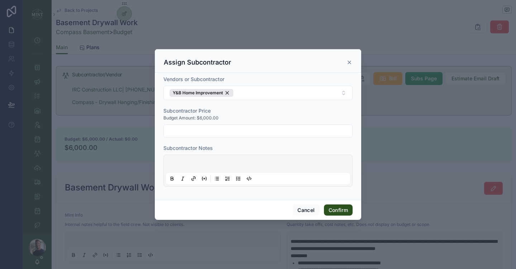
click at [190, 131] on input "text" at bounding box center [258, 131] width 188 height 10
click at [331, 209] on button "Confirm" at bounding box center [338, 209] width 29 height 11
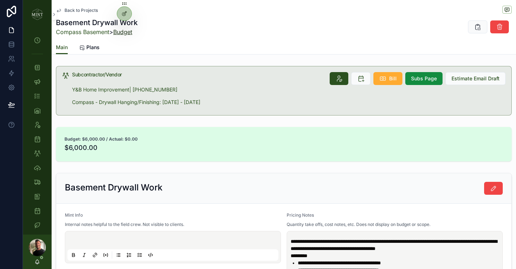
click at [128, 33] on link "Budget" at bounding box center [122, 31] width 19 height 7
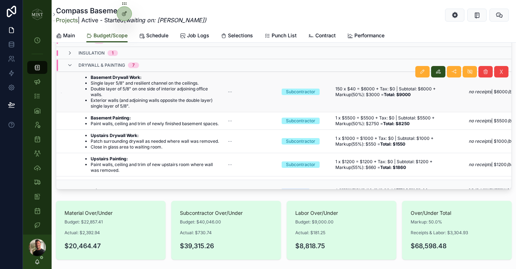
scroll to position [72, 0]
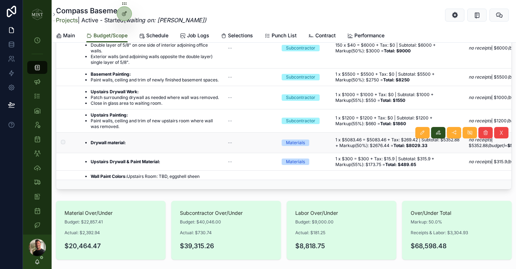
click at [109, 145] on strong "Drywall material:" at bounding box center [108, 142] width 35 height 5
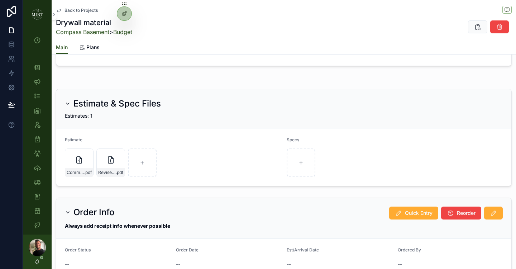
scroll to position [382, 0]
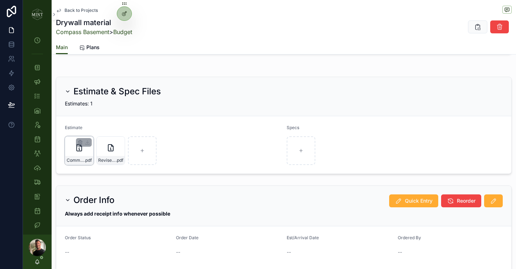
click at [83, 153] on div "Commonwealth-Building-Materials-Inc-Quote---361110-00 .pdf" at bounding box center [79, 150] width 29 height 29
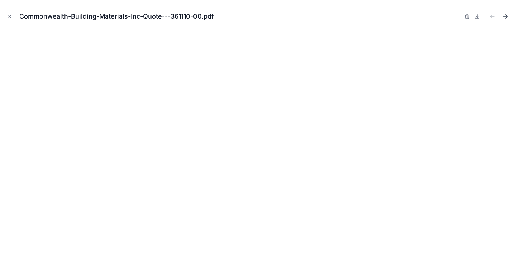
click at [507, 16] on icon "Next file" at bounding box center [505, 16] width 7 height 7
click at [10, 18] on icon "Close modal" at bounding box center [9, 16] width 5 height 5
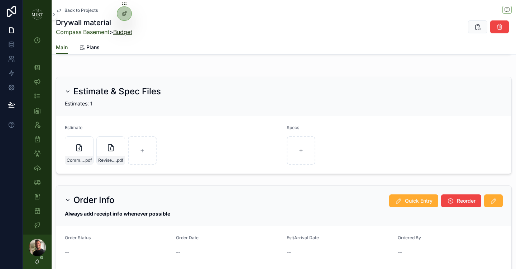
click at [120, 30] on link "Budget" at bounding box center [122, 31] width 19 height 7
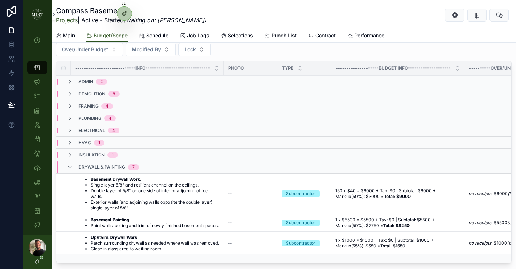
scroll to position [60, 0]
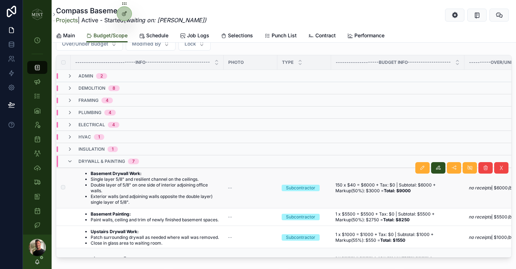
click at [156, 189] on li "Double layer of 5/8" on one side of interior adjoining office walls." at bounding box center [155, 187] width 129 height 11
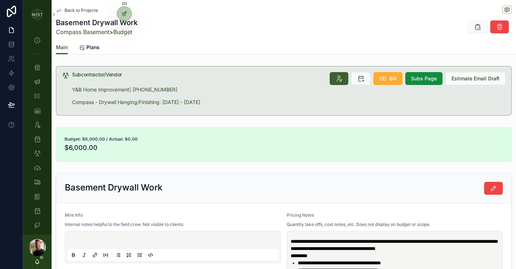
click at [339, 80] on icon at bounding box center [338, 78] width 7 height 7
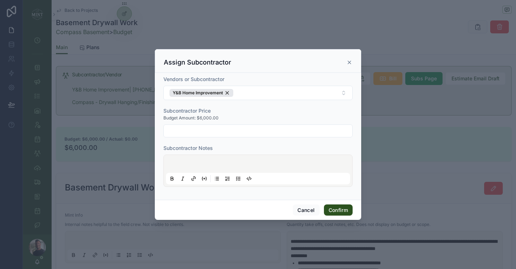
click at [206, 128] on input "text" at bounding box center [258, 131] width 188 height 10
type input "*********"
click at [215, 162] on p at bounding box center [259, 164] width 184 height 7
click at [337, 211] on button "Confirm" at bounding box center [338, 209] width 29 height 11
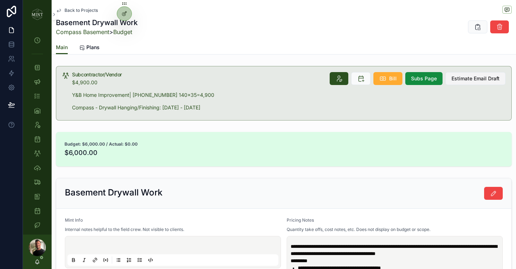
click at [470, 82] on span "Estimate Email Draft" at bounding box center [476, 78] width 48 height 7
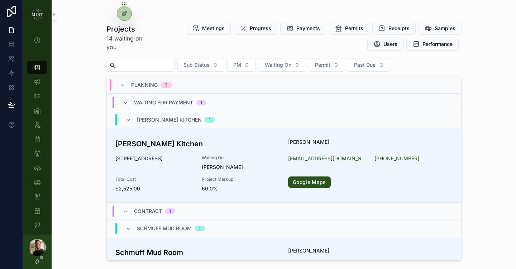
click at [140, 65] on input "text" at bounding box center [144, 65] width 59 height 10
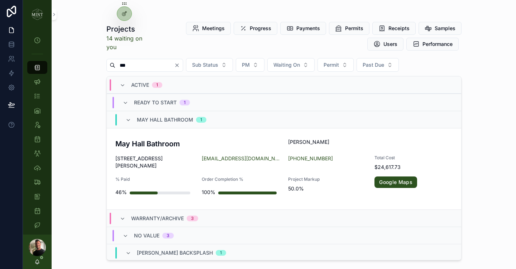
type input "***"
